Goal: Entertainment & Leisure: Consume media (video, audio)

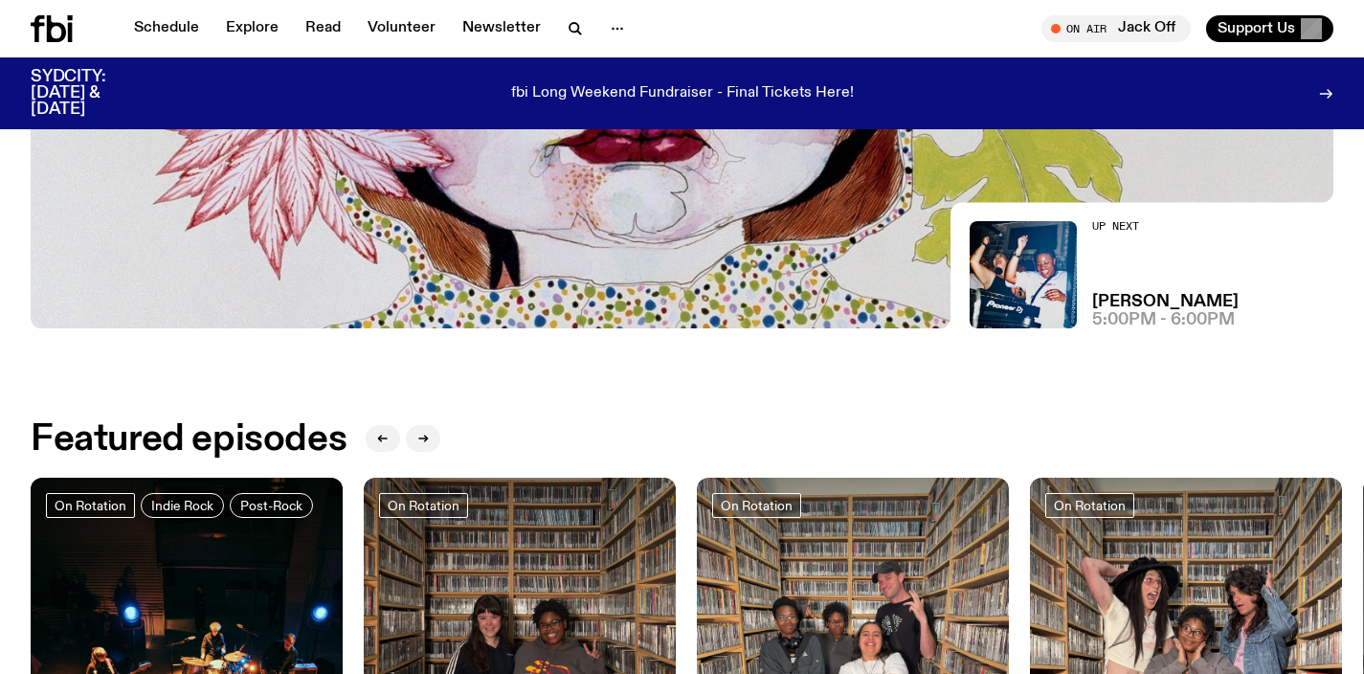
scroll to position [586, 0]
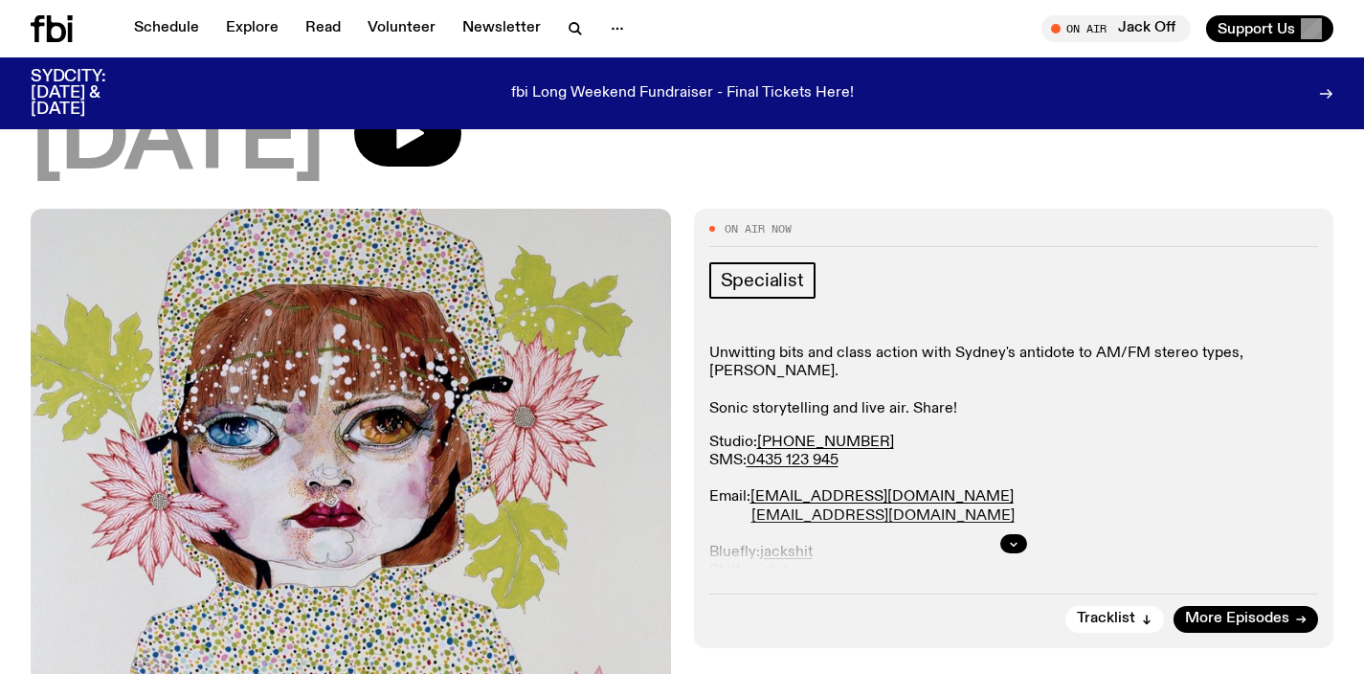
scroll to position [179, 0]
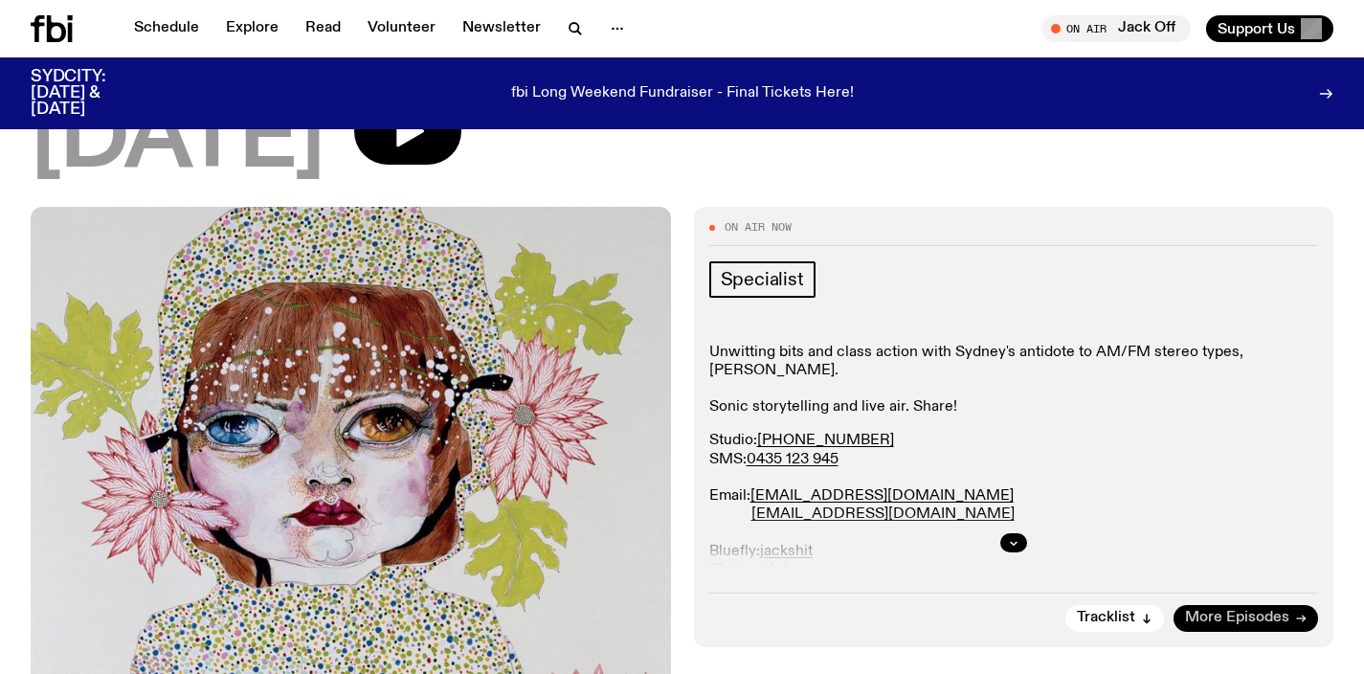
click at [1256, 619] on span "More Episodes" at bounding box center [1237, 618] width 104 height 14
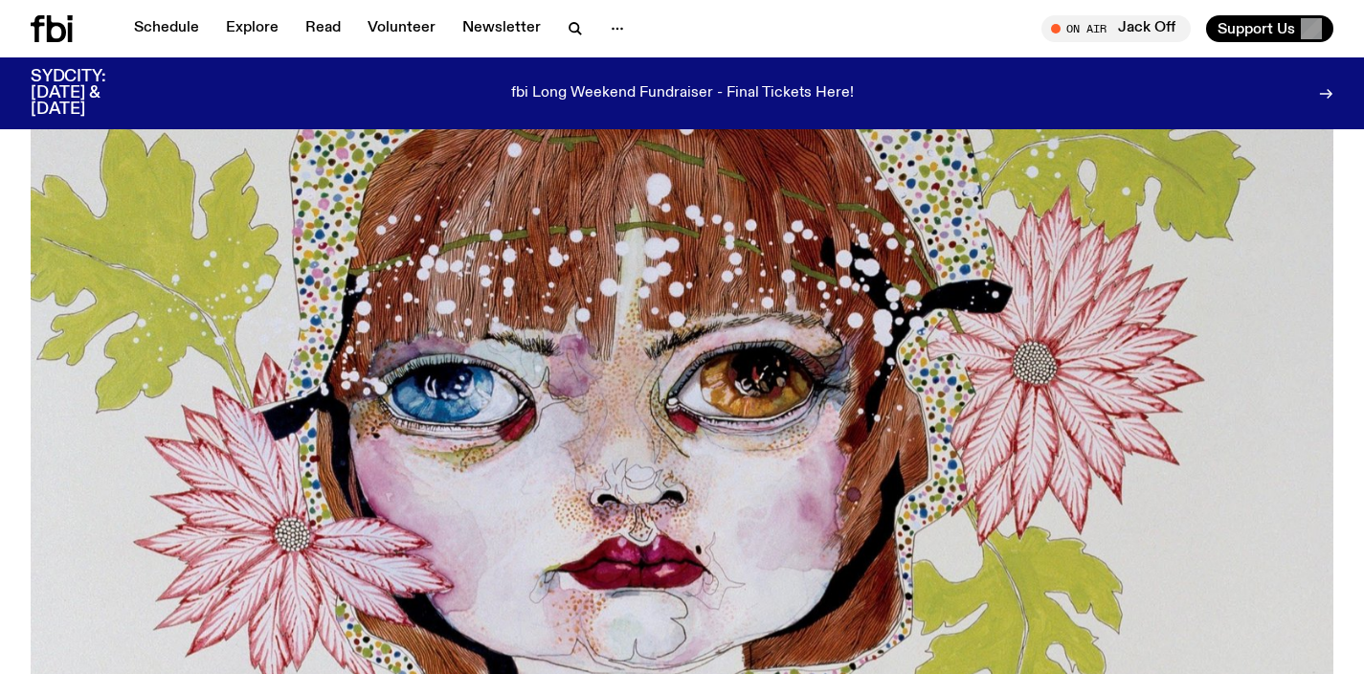
scroll to position [256, 0]
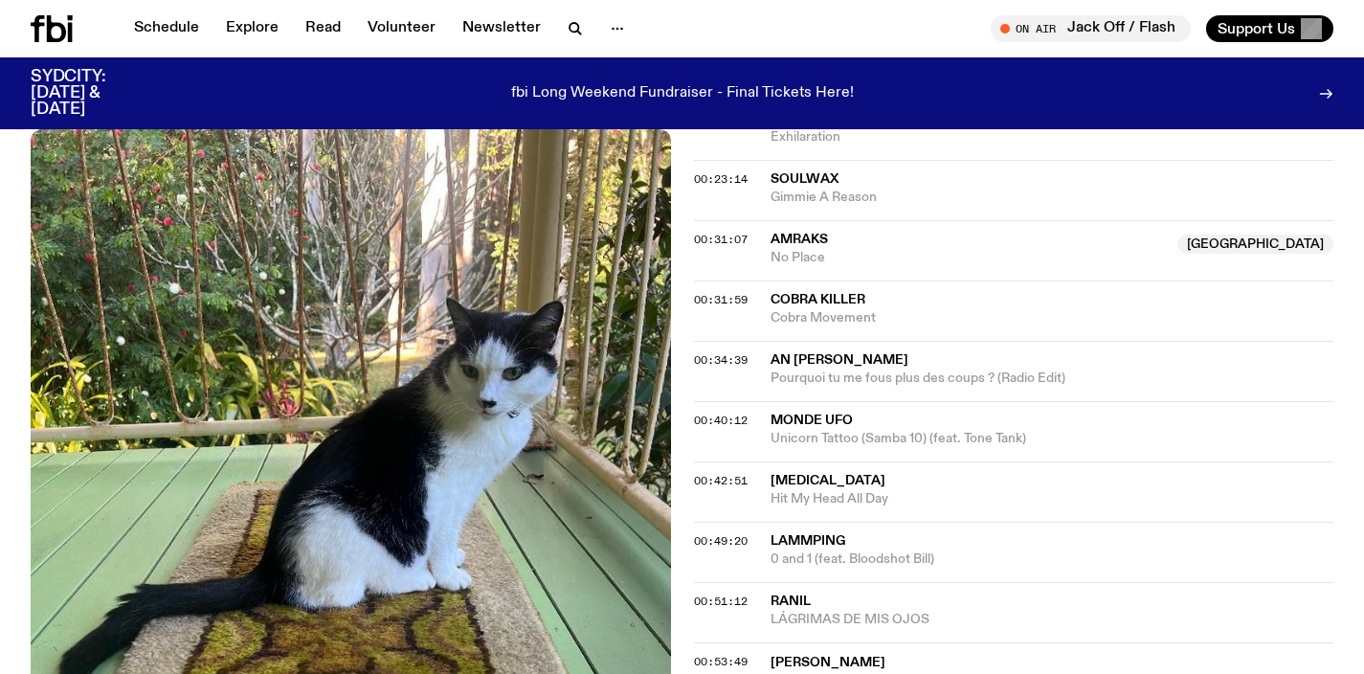
scroll to position [1259, 0]
